Goal: Understand process/instructions

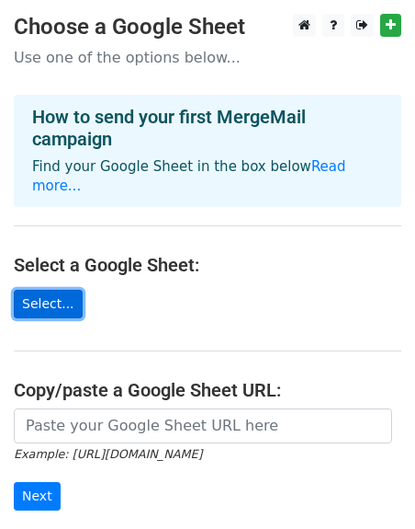
click at [81, 296] on link "Select..." at bounding box center [48, 304] width 69 height 28
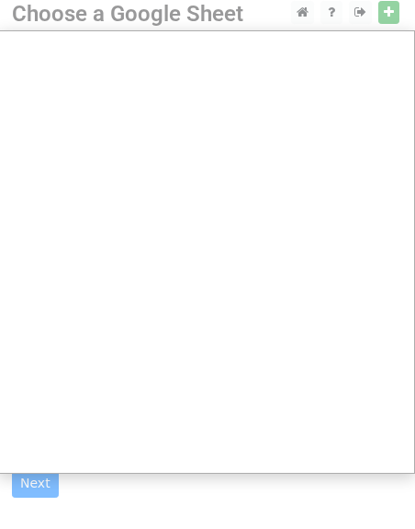
scroll to position [0, 2]
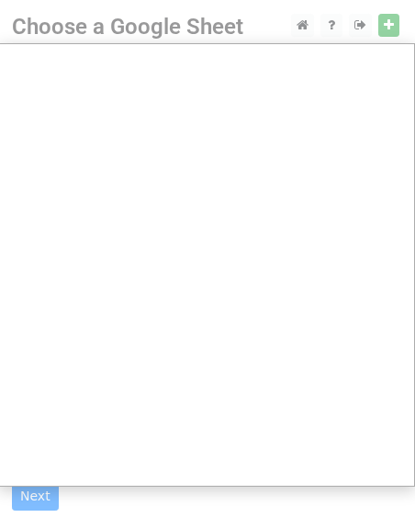
click at [294, 29] on div at bounding box center [205, 388] width 415 height 776
click at [327, 29] on div at bounding box center [205, 388] width 415 height 776
click at [386, 26] on div at bounding box center [205, 388] width 415 height 776
click at [350, 29] on div at bounding box center [205, 388] width 415 height 776
click at [325, 25] on div at bounding box center [205, 388] width 415 height 776
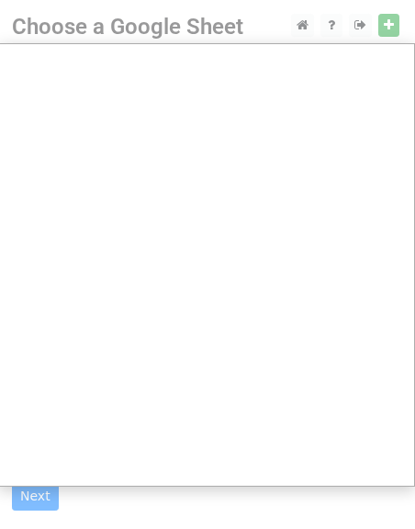
click at [297, 28] on div at bounding box center [205, 388] width 415 height 776
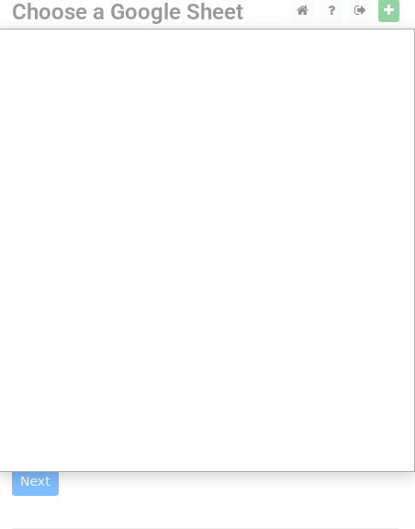
scroll to position [15, 0]
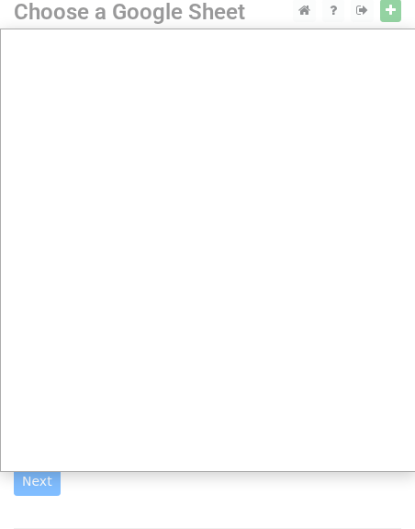
click at [381, 14] on div at bounding box center [207, 373] width 415 height 776
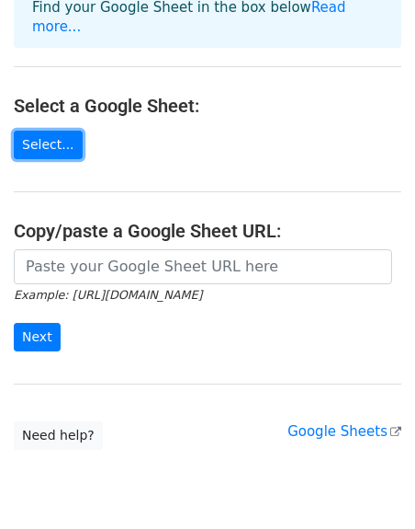
scroll to position [165, 0]
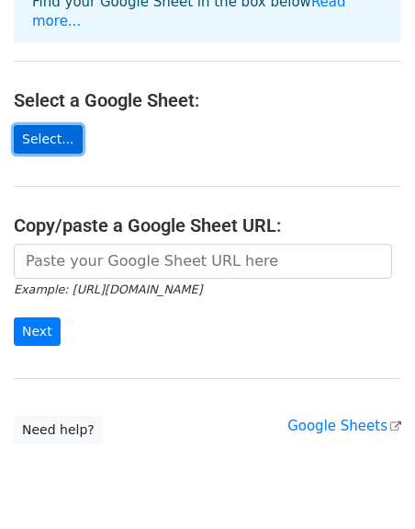
click at [43, 130] on link "Select..." at bounding box center [48, 139] width 69 height 28
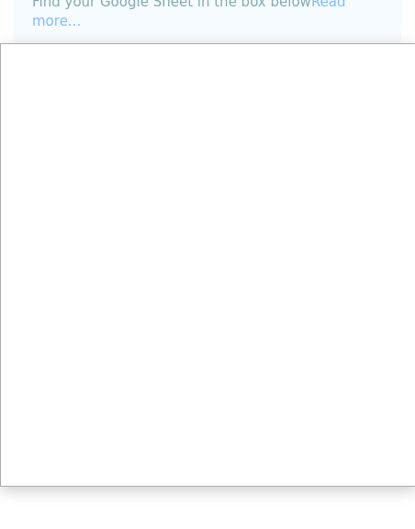
scroll to position [247, 0]
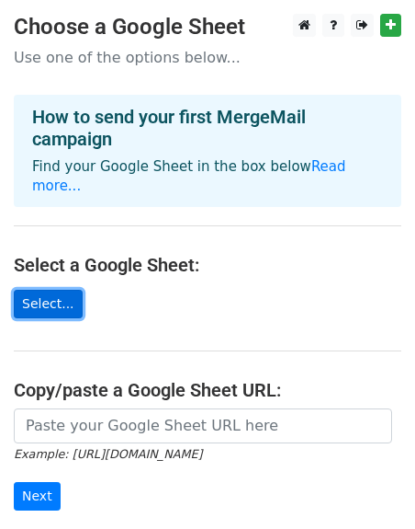
click at [66, 301] on link "Select..." at bounding box center [48, 304] width 69 height 28
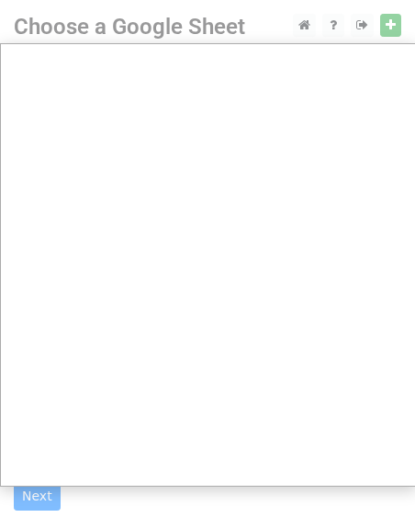
click at [251, 30] on div at bounding box center [207, 388] width 415 height 776
click at [301, 30] on div at bounding box center [207, 388] width 415 height 776
click at [293, 30] on div at bounding box center [207, 388] width 415 height 776
click at [324, 27] on div at bounding box center [207, 388] width 415 height 776
click at [353, 27] on div at bounding box center [207, 388] width 415 height 776
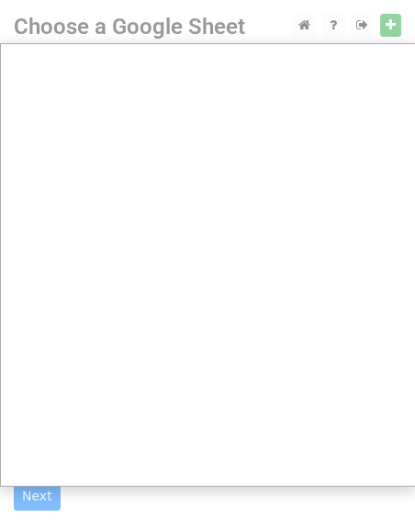
click at [399, 27] on div at bounding box center [207, 388] width 415 height 776
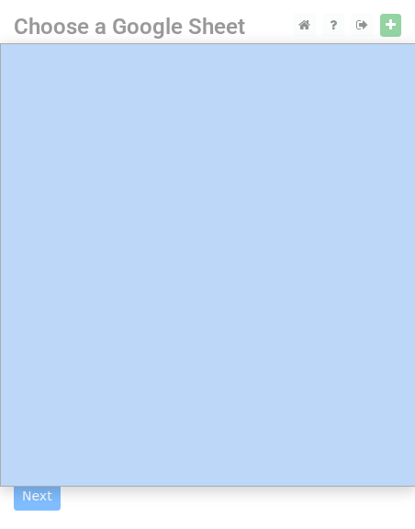
click at [399, 27] on div at bounding box center [207, 388] width 415 height 776
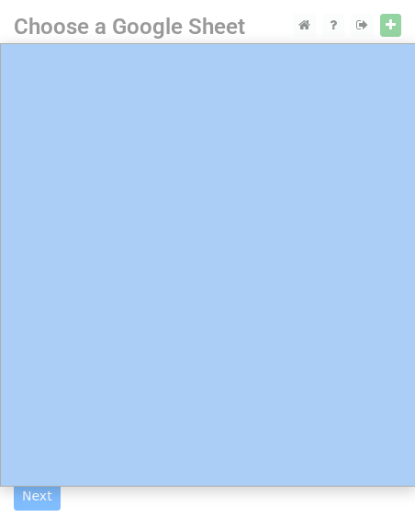
scroll to position [1, 0]
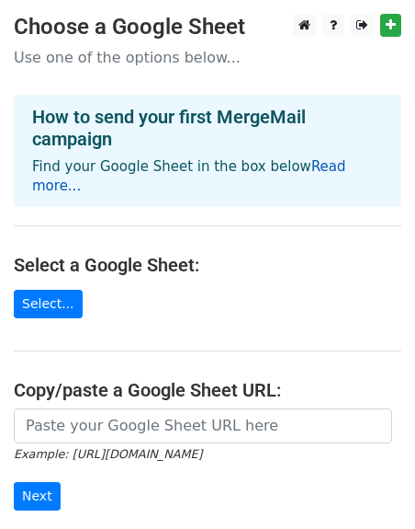
click at [305, 176] on link "Read more..." at bounding box center [189, 176] width 314 height 36
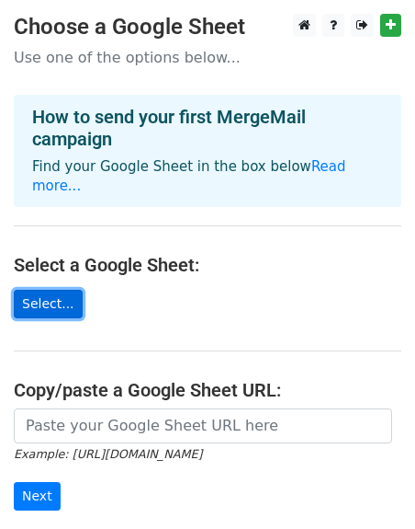
click at [44, 302] on link "Select..." at bounding box center [48, 304] width 69 height 28
